Goal: Task Accomplishment & Management: Use online tool/utility

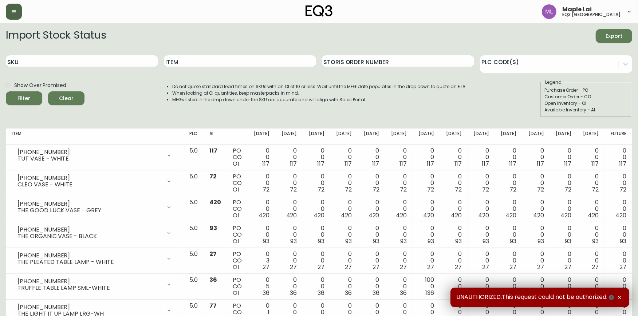
click at [13, 9] on icon "button" at bounding box center [14, 12] width 6 height 6
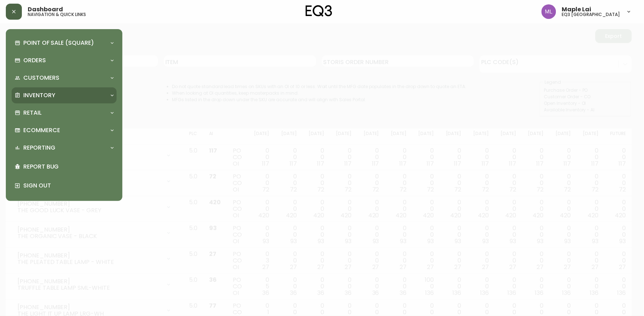
click at [54, 95] on p "Inventory" at bounding box center [39, 95] width 32 height 8
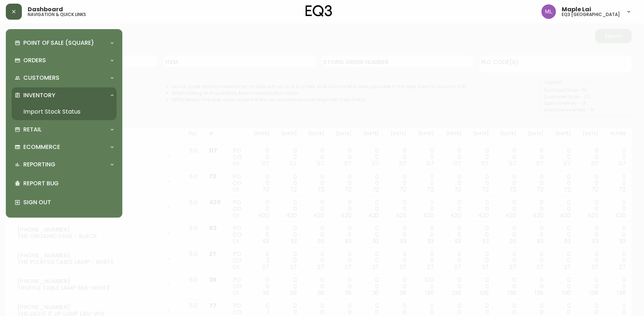
click at [81, 111] on link "Import Stock Status" at bounding box center [64, 111] width 105 height 17
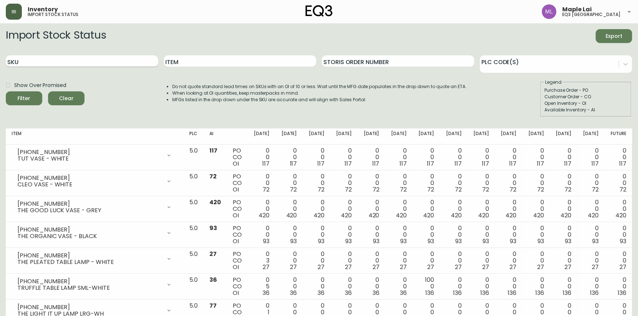
click at [98, 61] on input "SKU" at bounding box center [82, 61] width 152 height 12
